Goal: Task Accomplishment & Management: Manage account settings

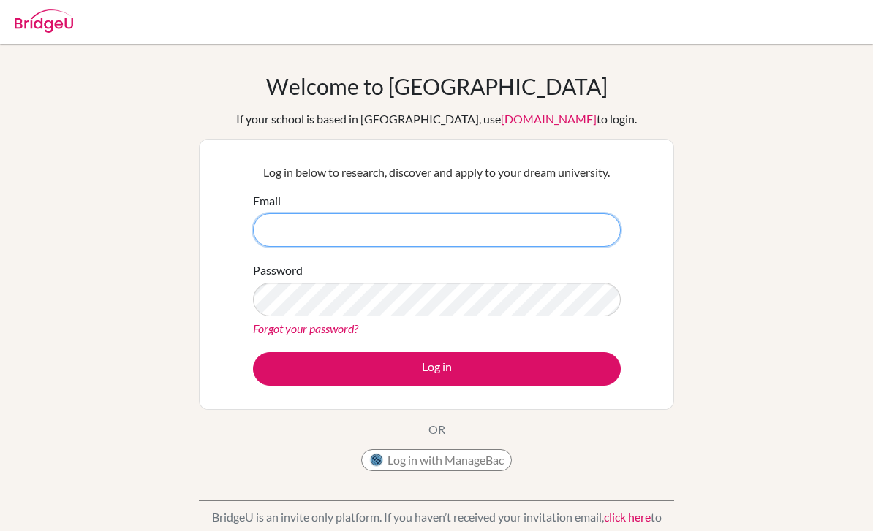
click at [537, 219] on input "Email" at bounding box center [437, 230] width 368 height 34
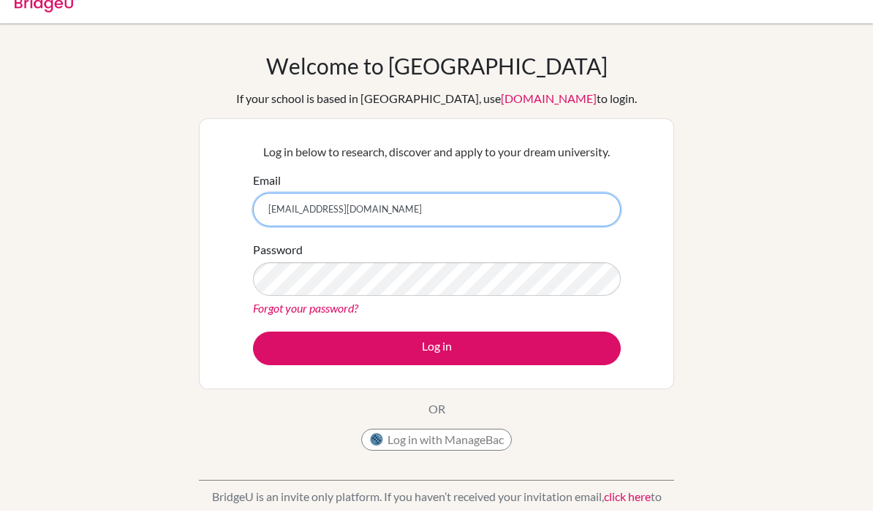
type input "[EMAIL_ADDRESS][DOMAIN_NAME]"
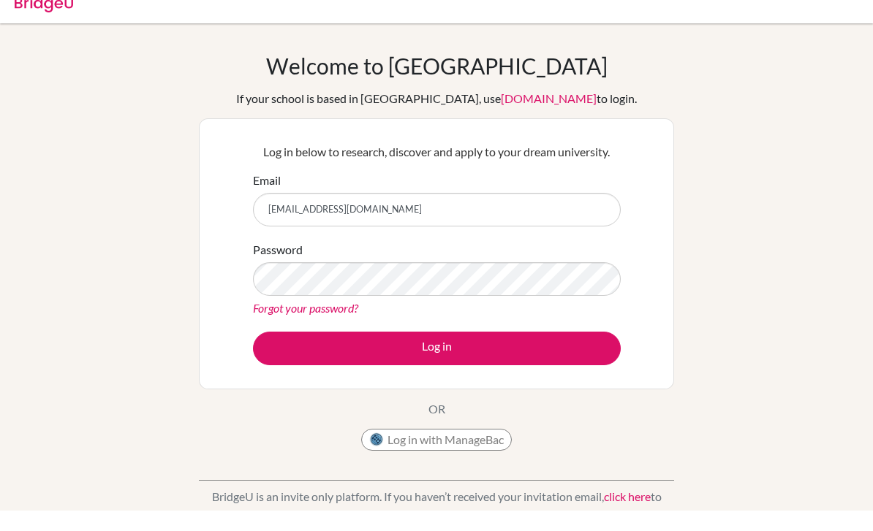
click at [772, 161] on div "Welcome to BridgeU If your school is based in China, use app.bridge-u.com.cn to…" at bounding box center [436, 312] width 873 height 478
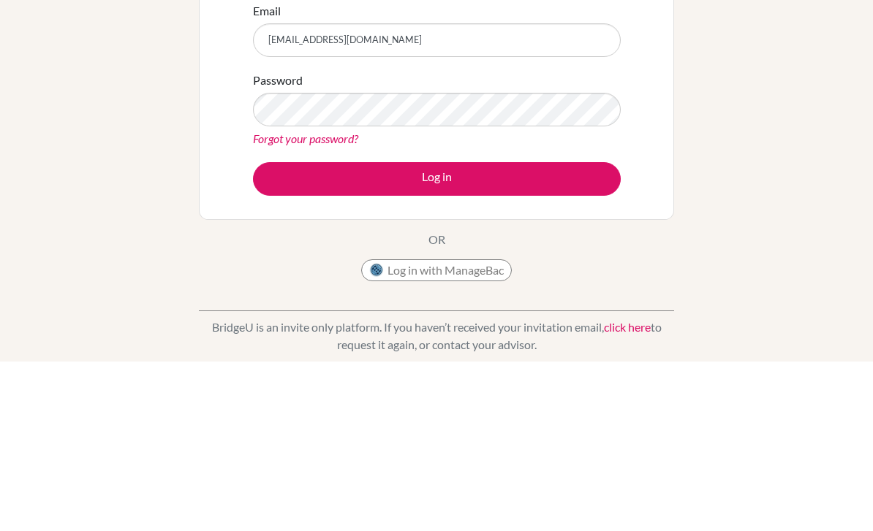
click at [520, 332] on button "Log in" at bounding box center [437, 349] width 368 height 34
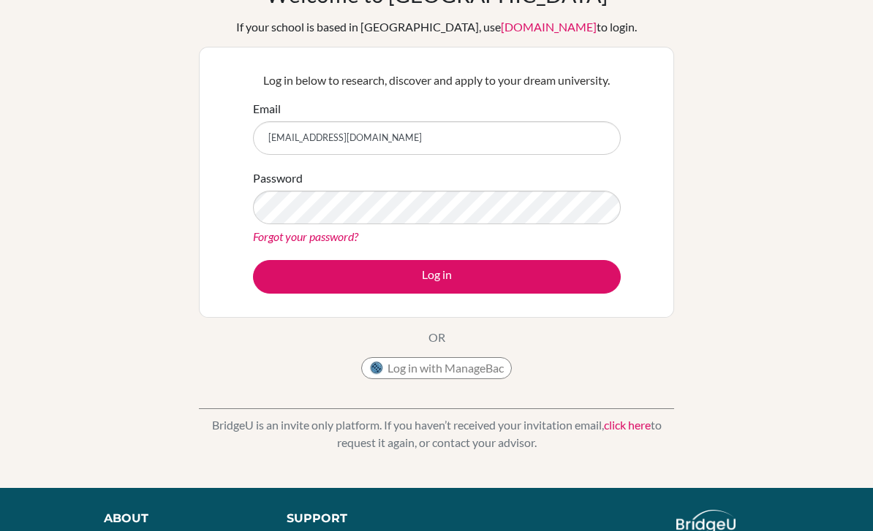
scroll to position [92, 0]
click at [558, 287] on button "Log in" at bounding box center [437, 277] width 368 height 34
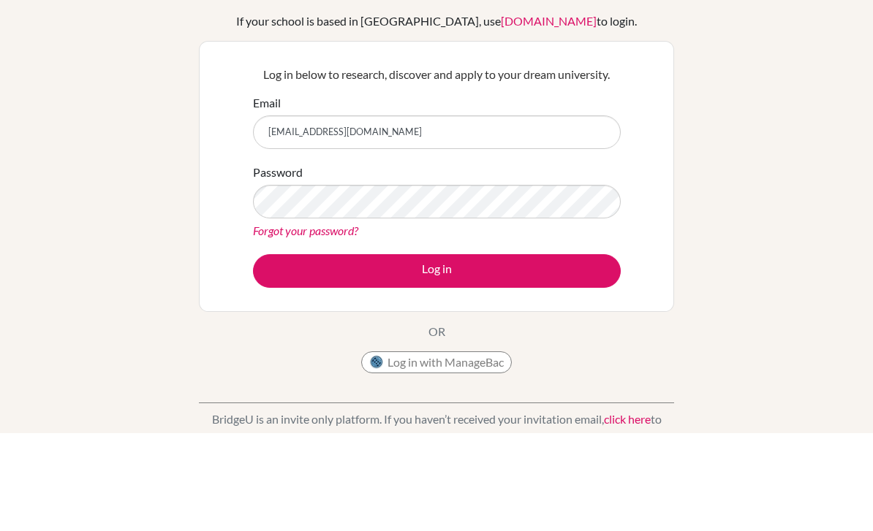
scroll to position [98, 0]
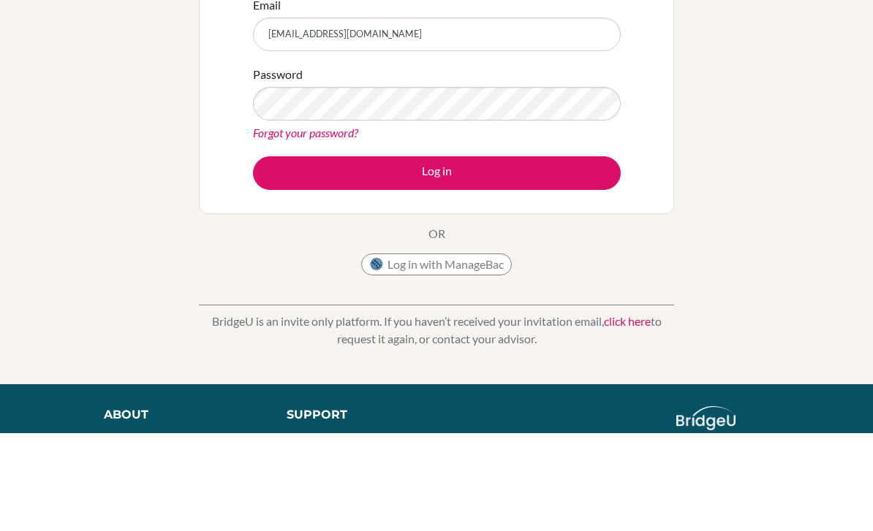
click at [436, 270] on button "Log in" at bounding box center [437, 271] width 368 height 34
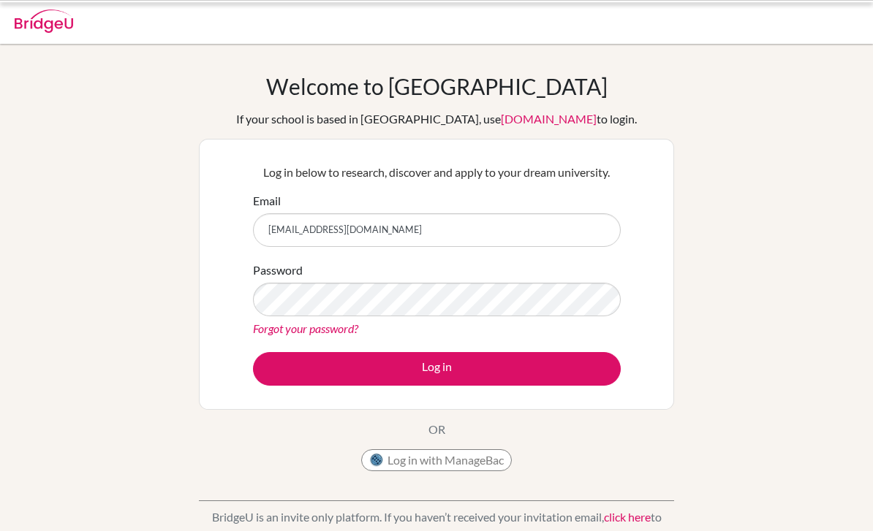
scroll to position [148, 0]
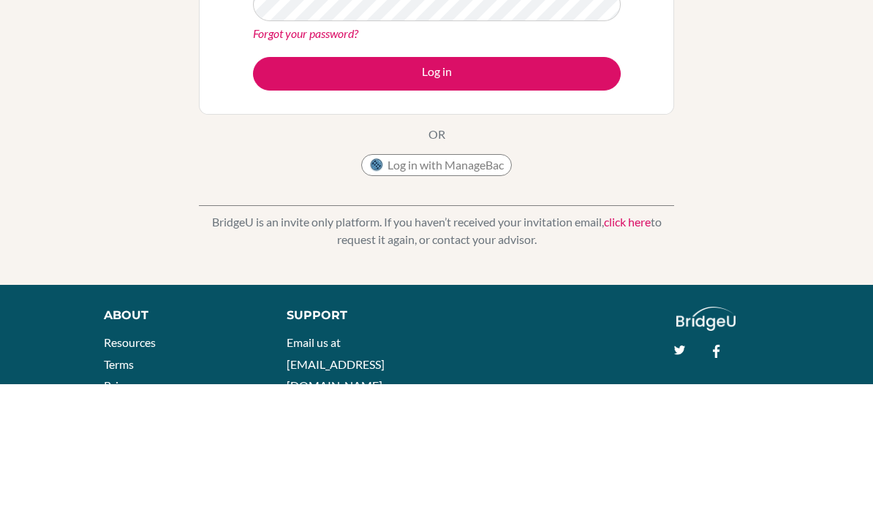
click at [570, 232] on button "Log in" at bounding box center [437, 222] width 368 height 34
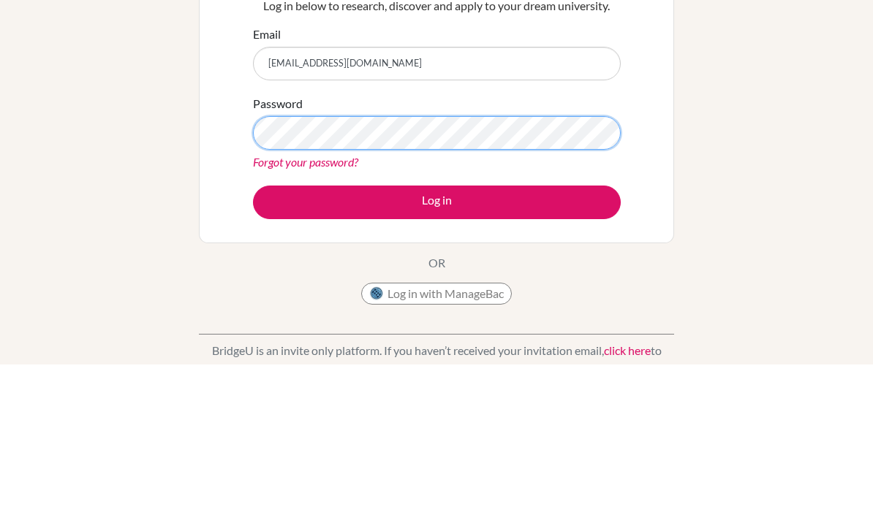
click at [436, 352] on button "Log in" at bounding box center [437, 369] width 368 height 34
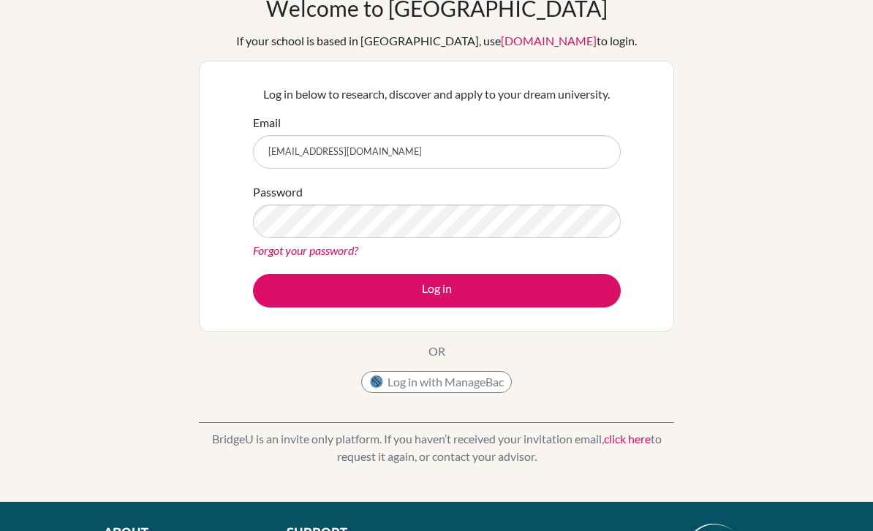
scroll to position [199, 0]
